Goal: Find specific page/section: Find specific page/section

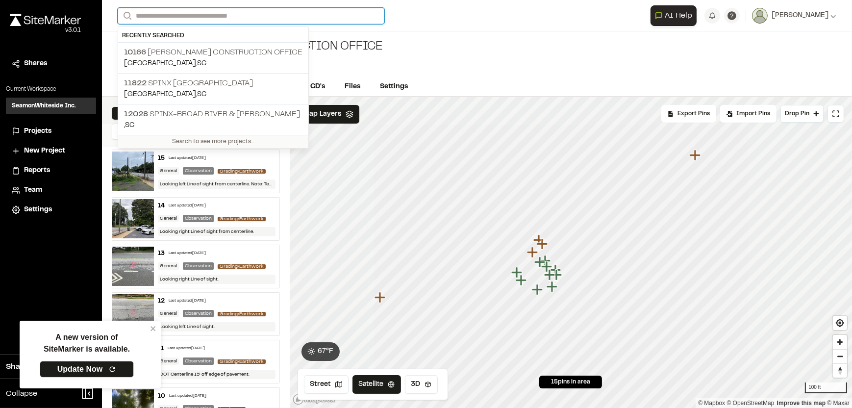
click at [184, 14] on input "Search" at bounding box center [251, 16] width 267 height 16
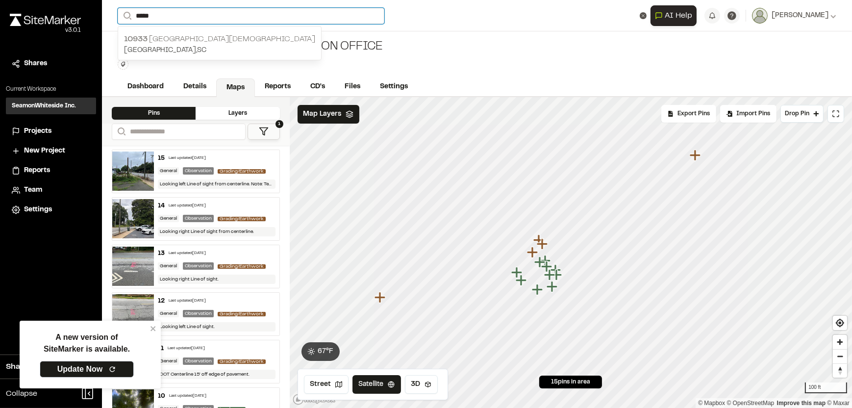
type input "*****"
click at [184, 37] on p "10933 [GEOGRAPHIC_DATA][DEMOGRAPHIC_DATA]" at bounding box center [219, 39] width 191 height 12
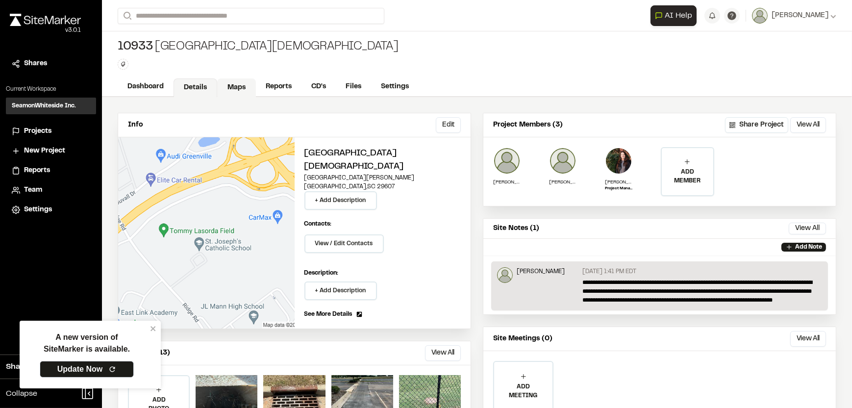
click at [228, 85] on link "Maps" at bounding box center [236, 87] width 39 height 19
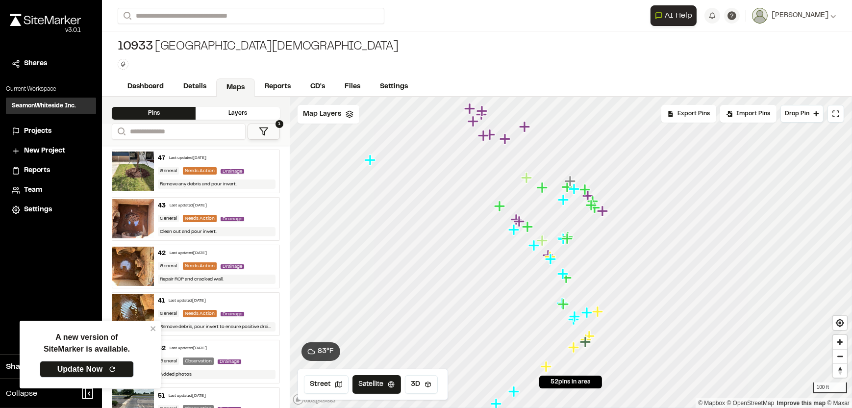
click at [497, 208] on icon "Map marker" at bounding box center [500, 206] width 13 height 13
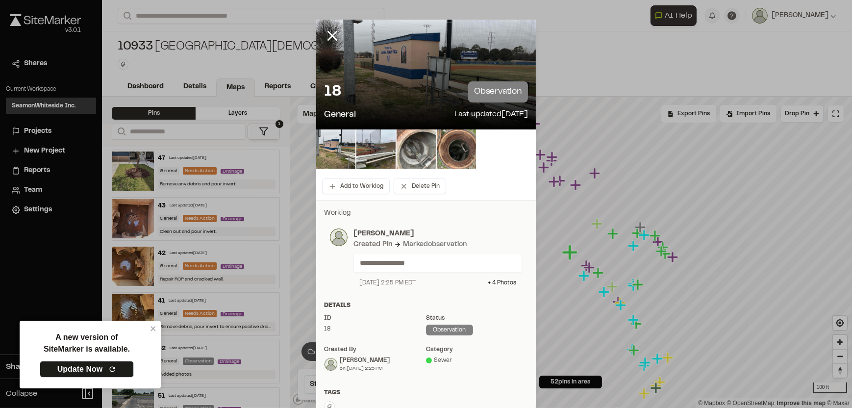
click at [422, 150] on img at bounding box center [415, 148] width 39 height 39
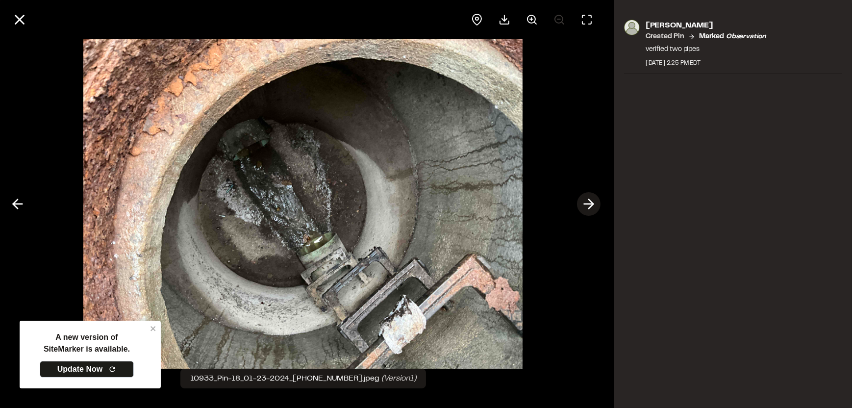
click at [590, 200] on polyline at bounding box center [591, 203] width 4 height 9
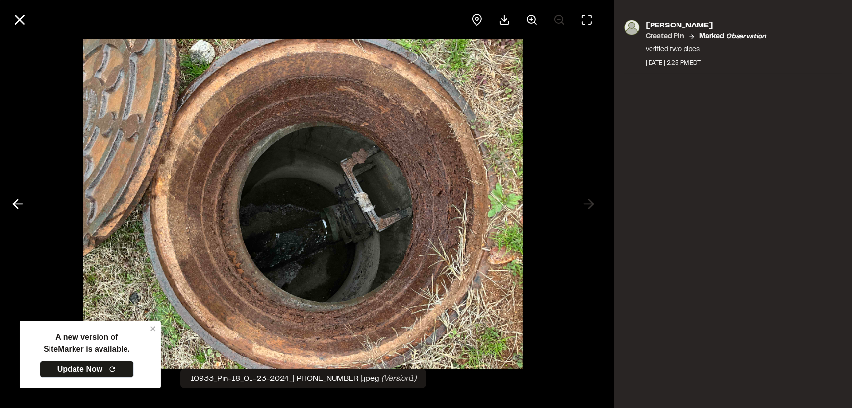
click at [32, 18] on div at bounding box center [303, 19] width 606 height 39
click at [18, 19] on line at bounding box center [20, 20] width 8 height 8
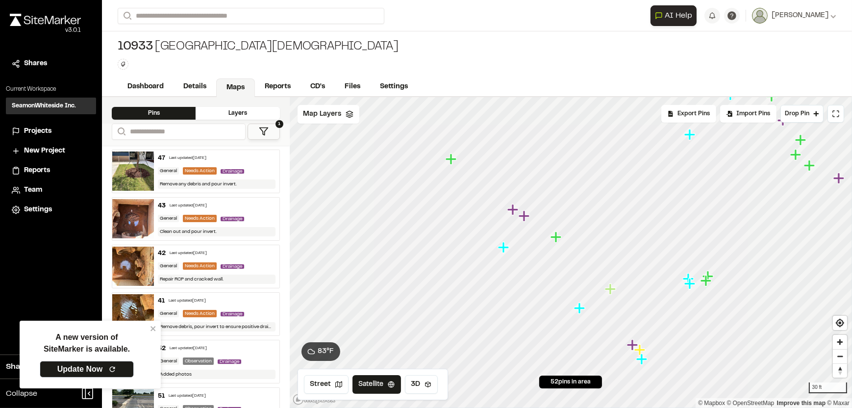
click at [558, 239] on icon "Map marker" at bounding box center [556, 237] width 13 height 13
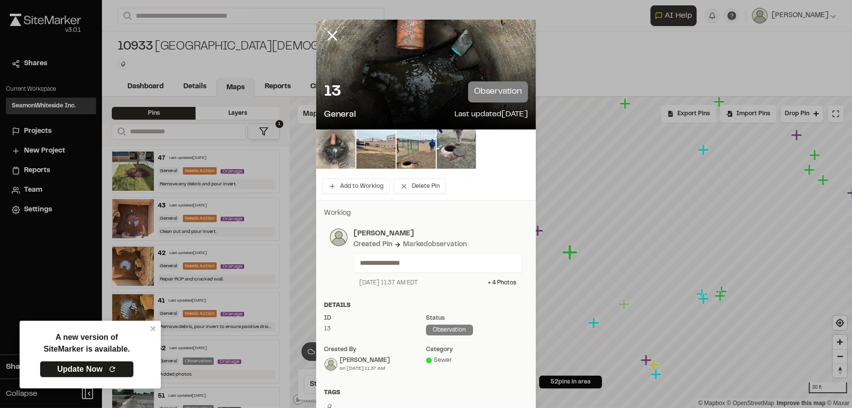
click at [331, 143] on img at bounding box center [335, 148] width 39 height 39
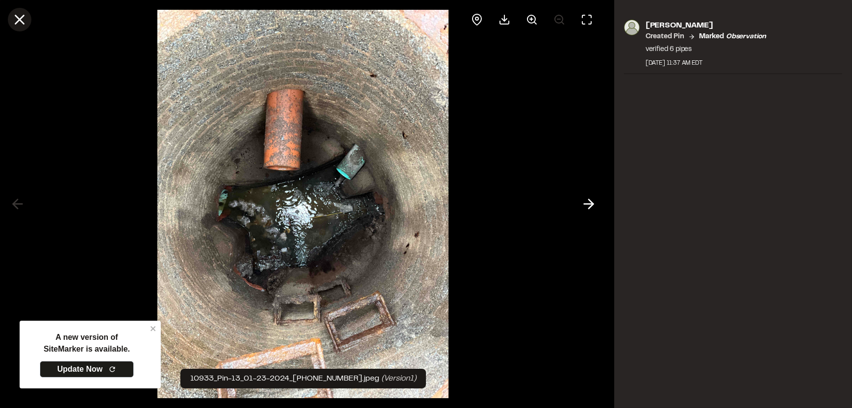
click at [21, 14] on icon at bounding box center [19, 19] width 17 height 17
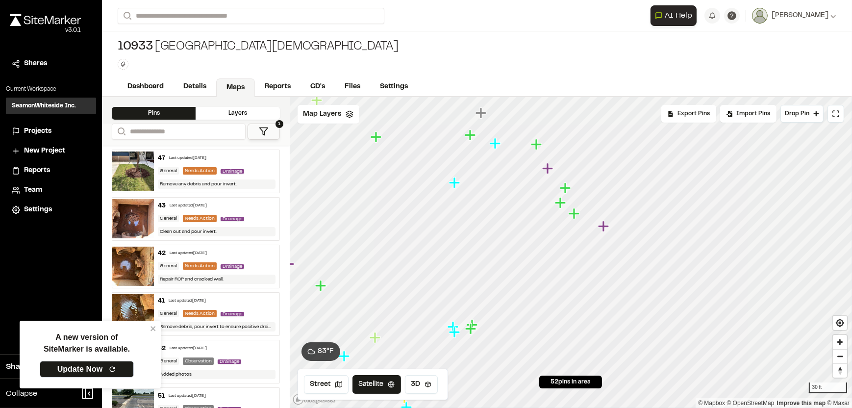
click at [569, 216] on icon "Map marker" at bounding box center [574, 213] width 13 height 13
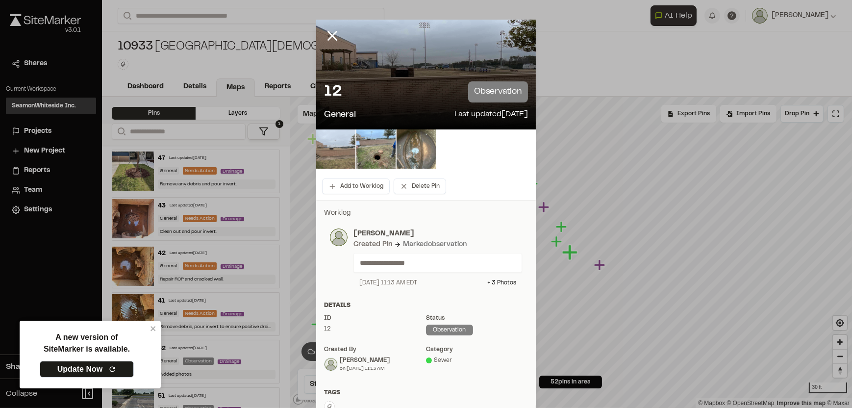
click at [326, 156] on img at bounding box center [335, 148] width 39 height 39
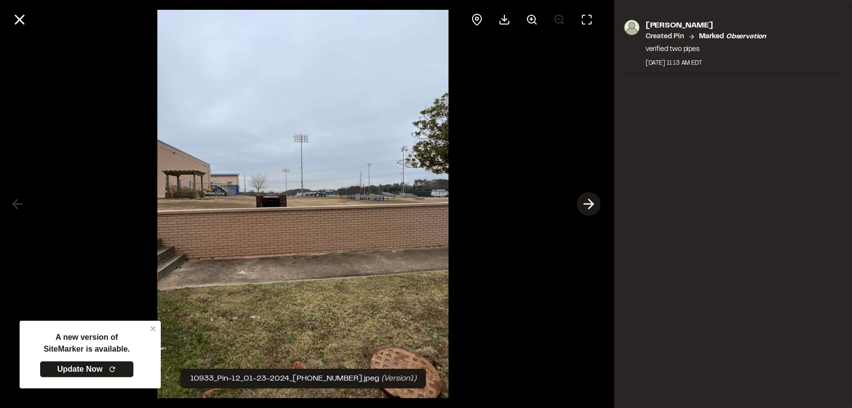
click at [582, 204] on icon at bounding box center [589, 204] width 16 height 17
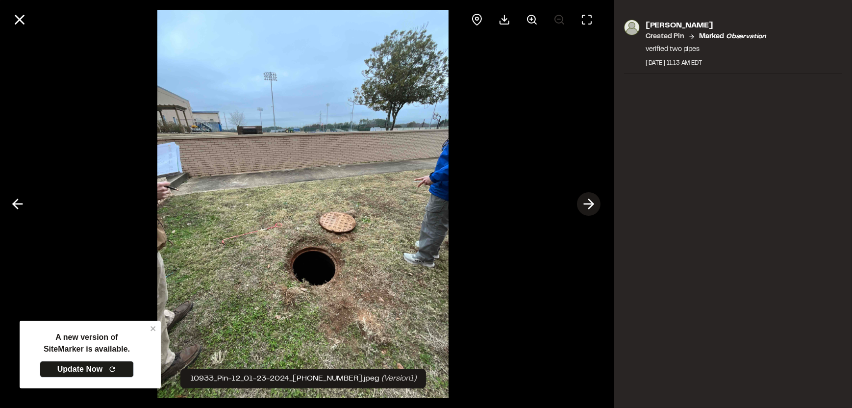
click at [581, 202] on icon at bounding box center [589, 204] width 16 height 17
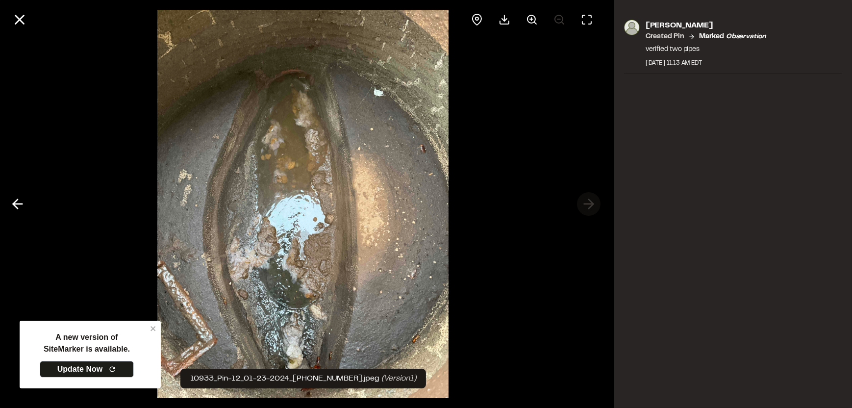
click at [581, 202] on div at bounding box center [303, 204] width 606 height 408
click at [12, 9] on div at bounding box center [303, 19] width 606 height 39
click at [20, 12] on icon at bounding box center [19, 19] width 17 height 17
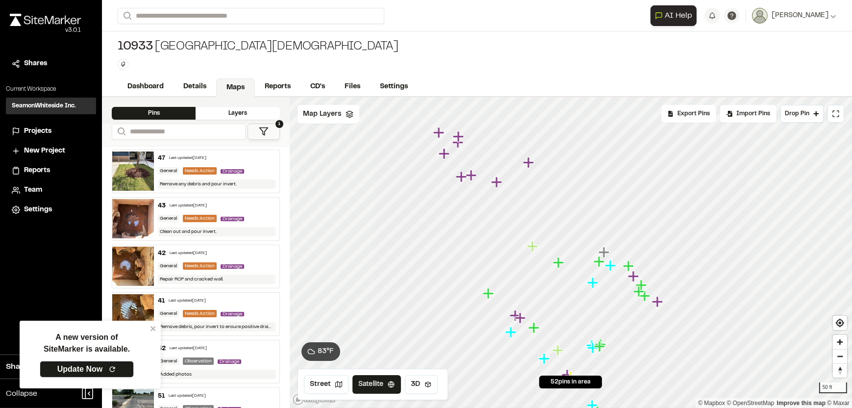
click at [559, 263] on icon "Map marker" at bounding box center [557, 262] width 11 height 11
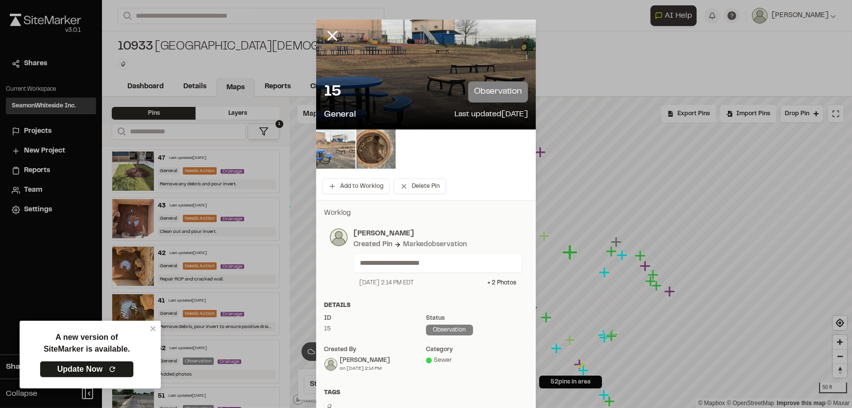
click at [336, 148] on img at bounding box center [335, 148] width 39 height 39
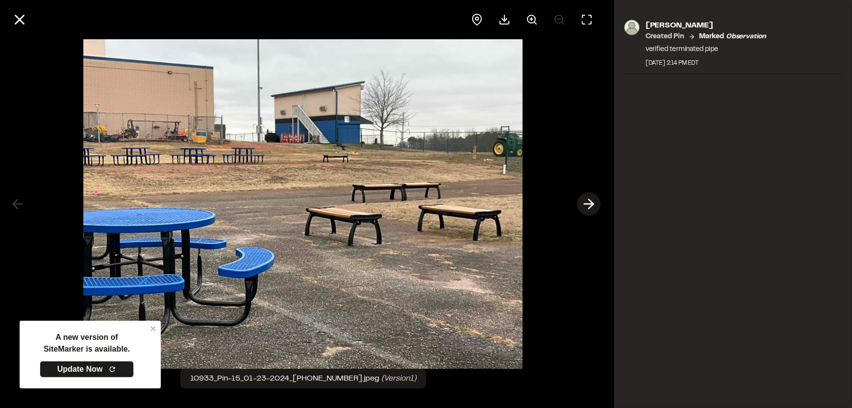
click at [592, 199] on icon at bounding box center [589, 204] width 16 height 17
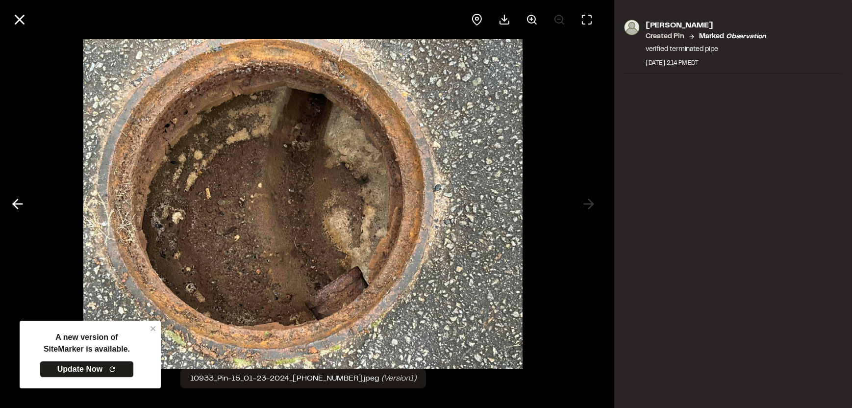
click at [591, 199] on div at bounding box center [303, 204] width 606 height 408
click at [25, 24] on icon at bounding box center [19, 19] width 17 height 17
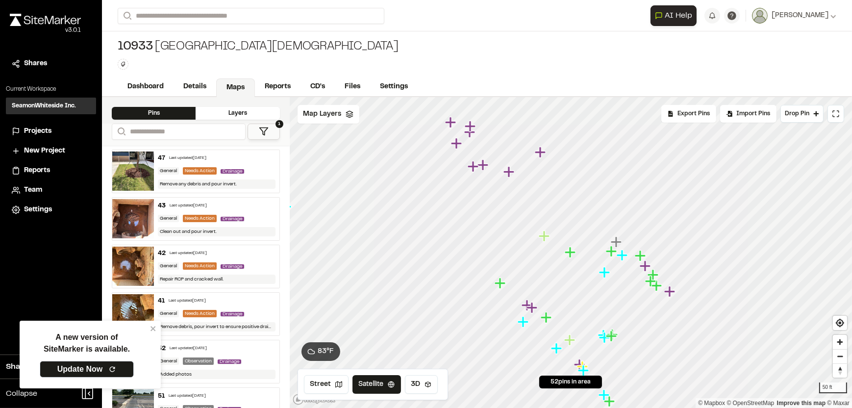
click at [602, 273] on icon "Map marker" at bounding box center [604, 272] width 13 height 13
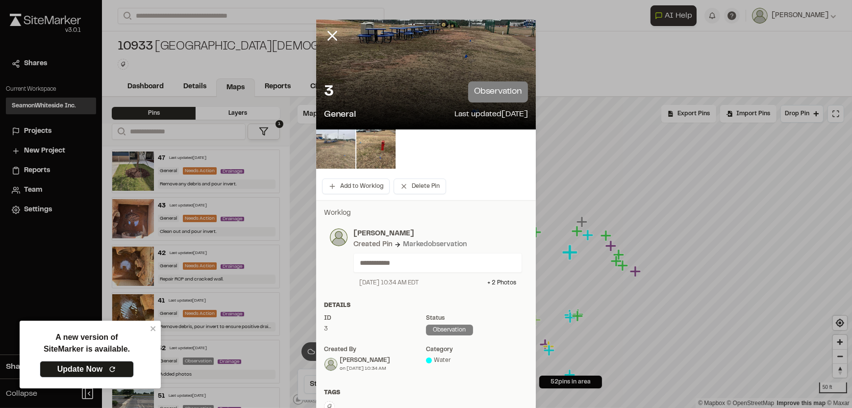
click at [336, 153] on img at bounding box center [335, 148] width 39 height 39
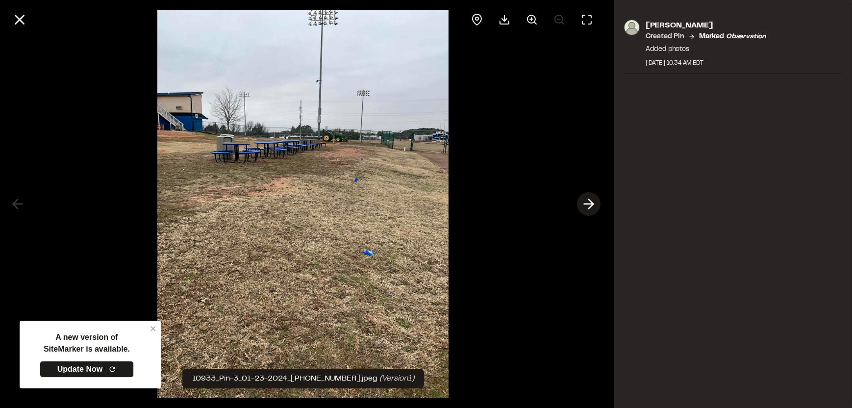
click at [583, 205] on icon at bounding box center [589, 204] width 16 height 17
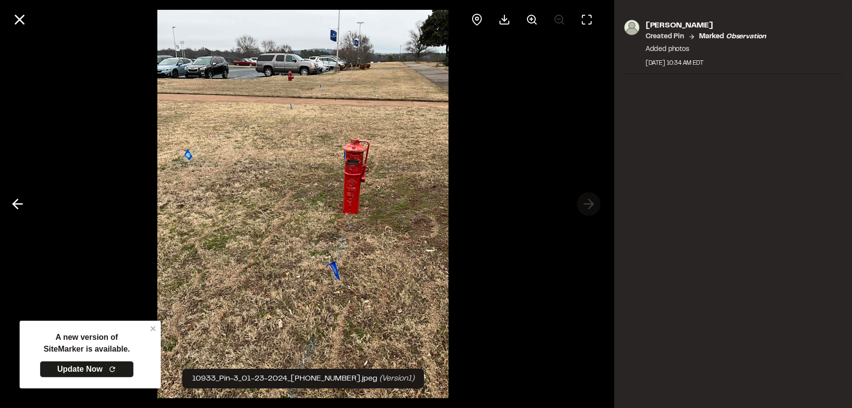
click at [583, 205] on div at bounding box center [303, 204] width 606 height 408
click at [15, 18] on icon at bounding box center [19, 19] width 17 height 17
